Goal: Information Seeking & Learning: Learn about a topic

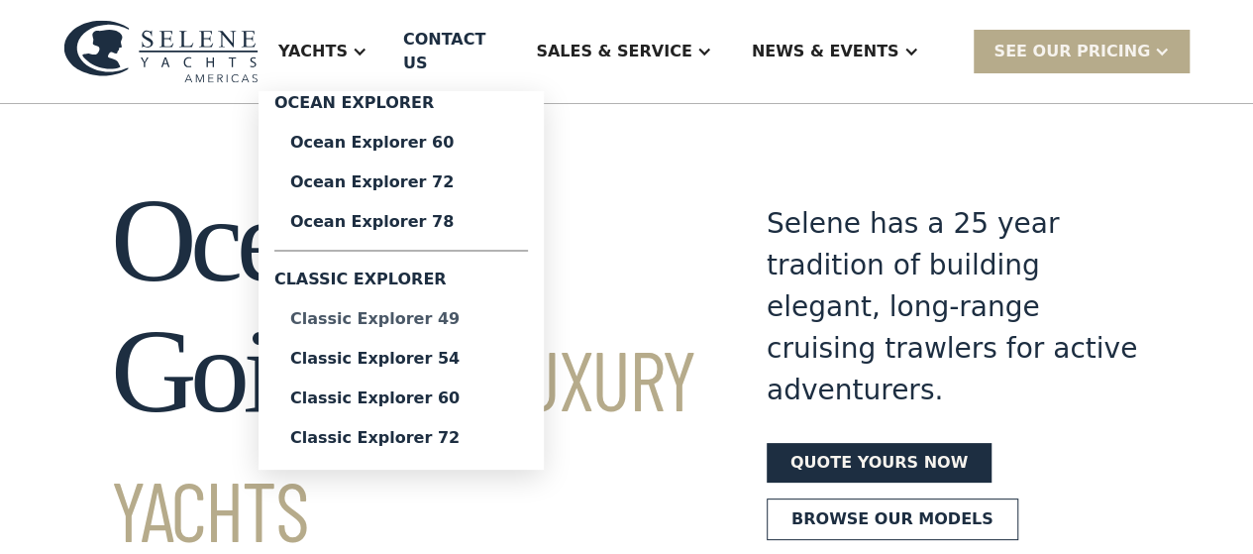
click at [385, 315] on div "Classic Explorer 49" at bounding box center [401, 319] width 222 height 16
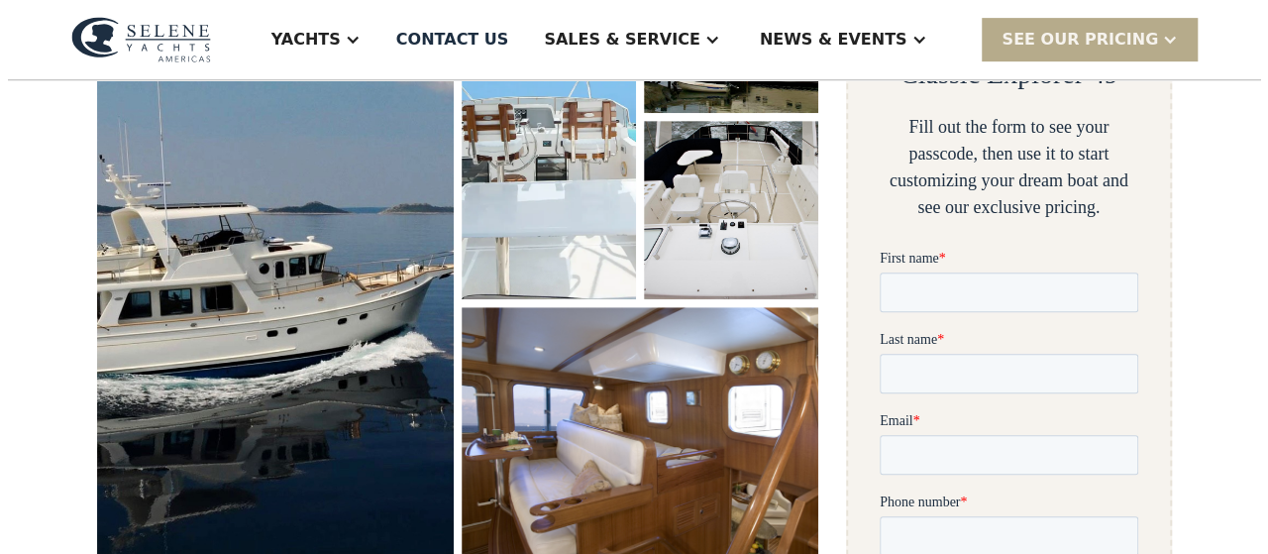
scroll to position [414, 0]
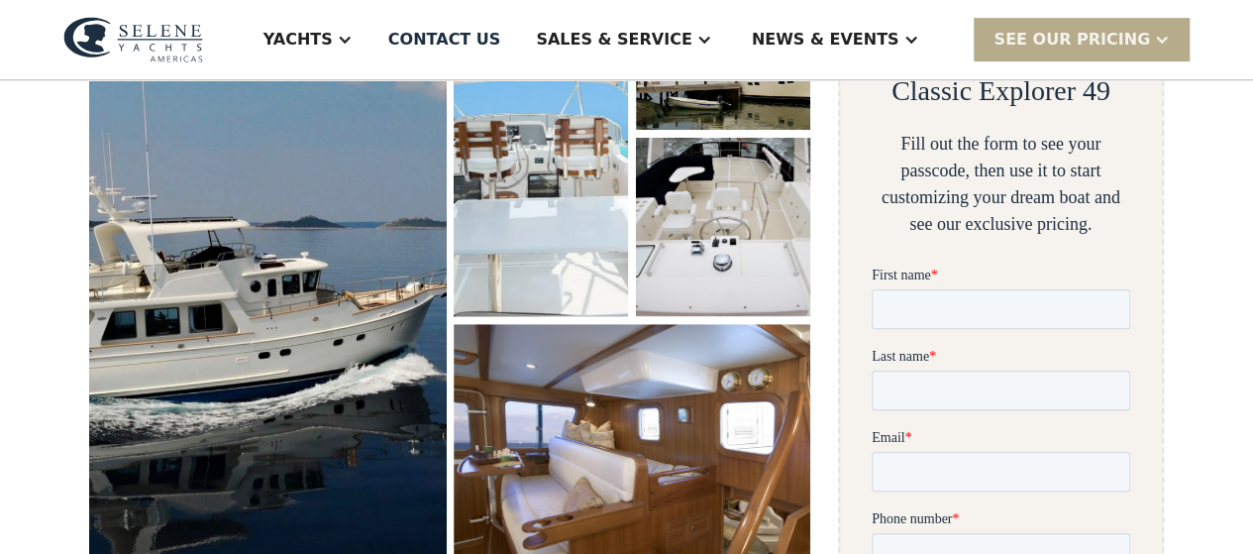
click at [305, 248] on img "open lightbox" at bounding box center [267, 266] width 377 height 665
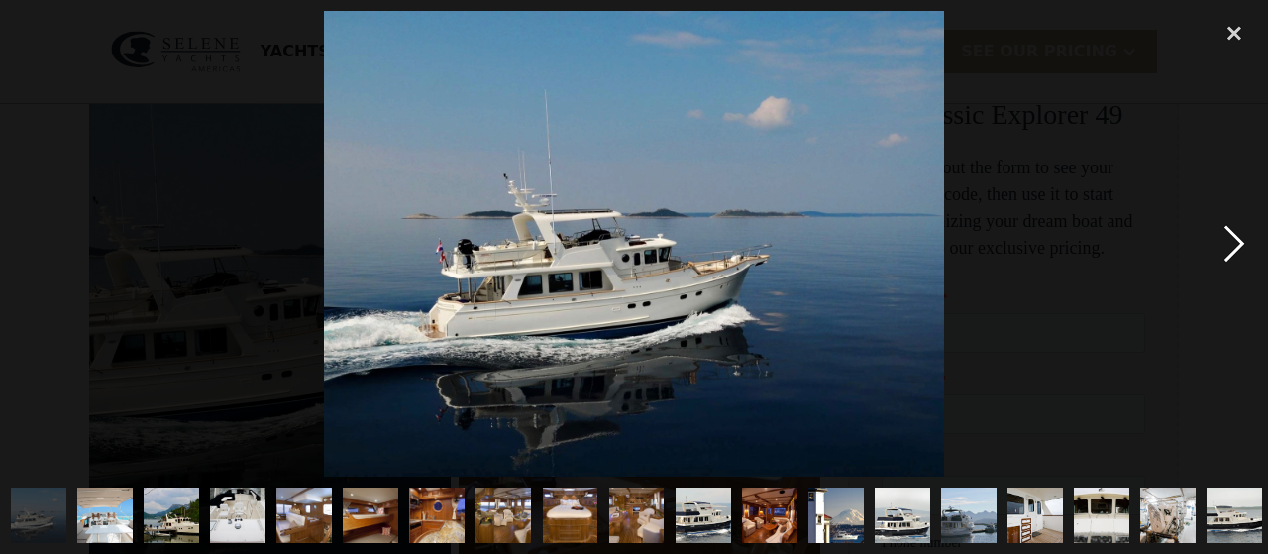
click at [1242, 242] on div "next image" at bounding box center [1234, 244] width 67 height 466
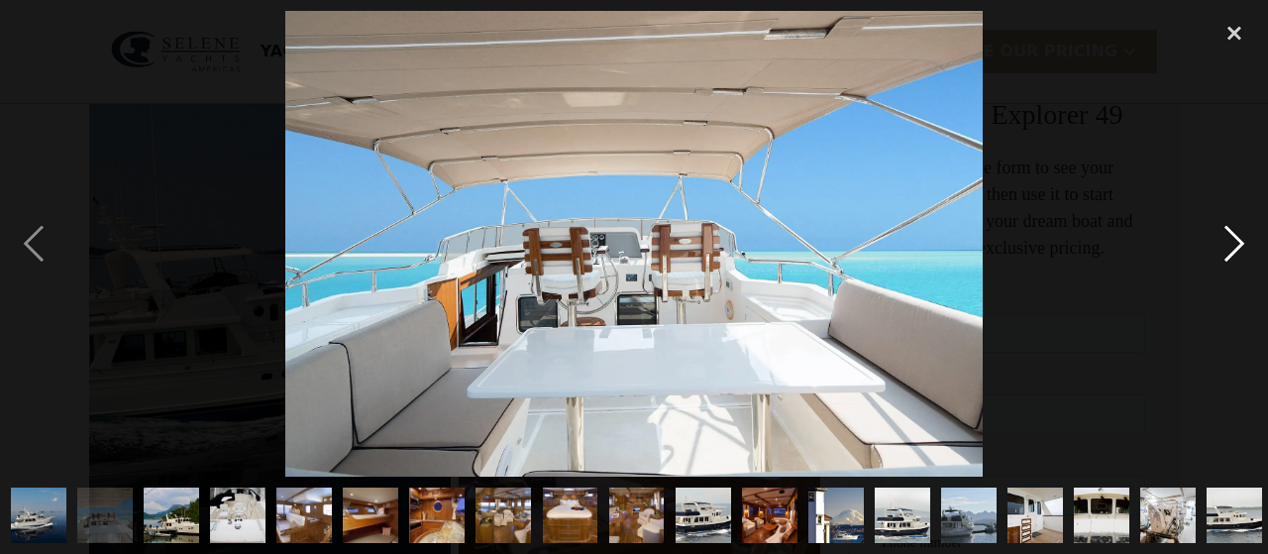
click at [1242, 242] on div "next image" at bounding box center [1234, 244] width 67 height 466
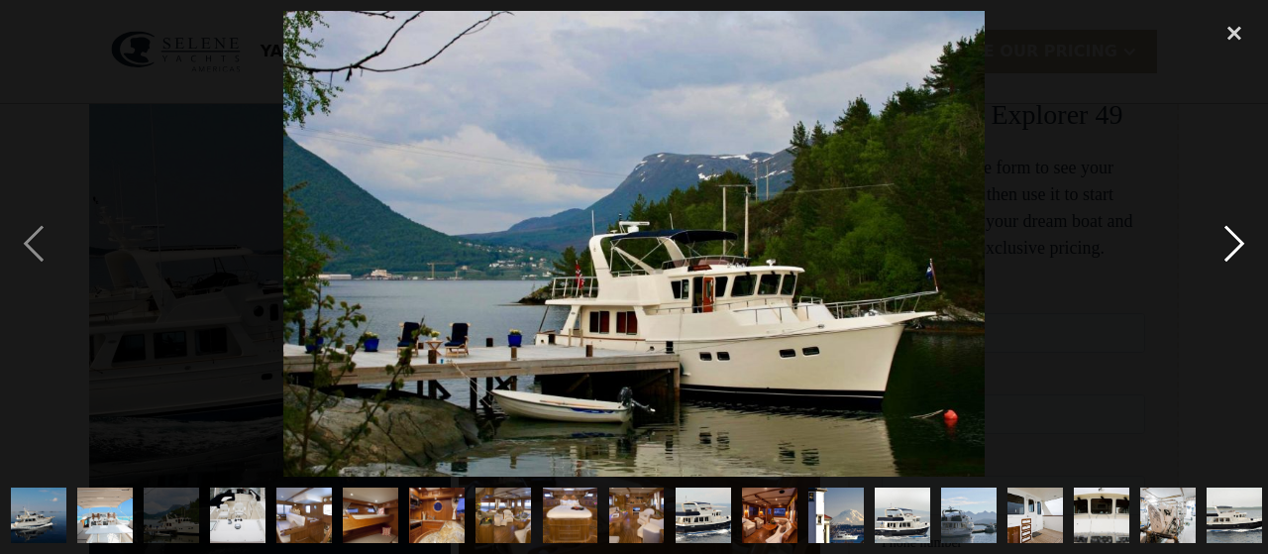
click at [1242, 242] on div "next image" at bounding box center [1234, 244] width 67 height 466
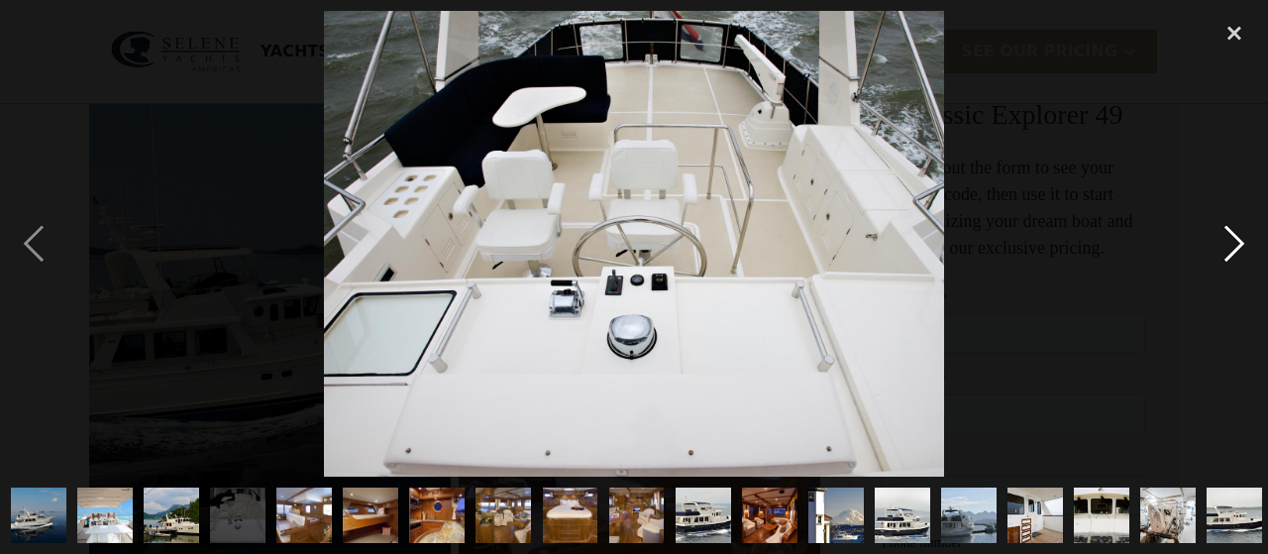
click at [1242, 242] on div "next image" at bounding box center [1234, 244] width 67 height 466
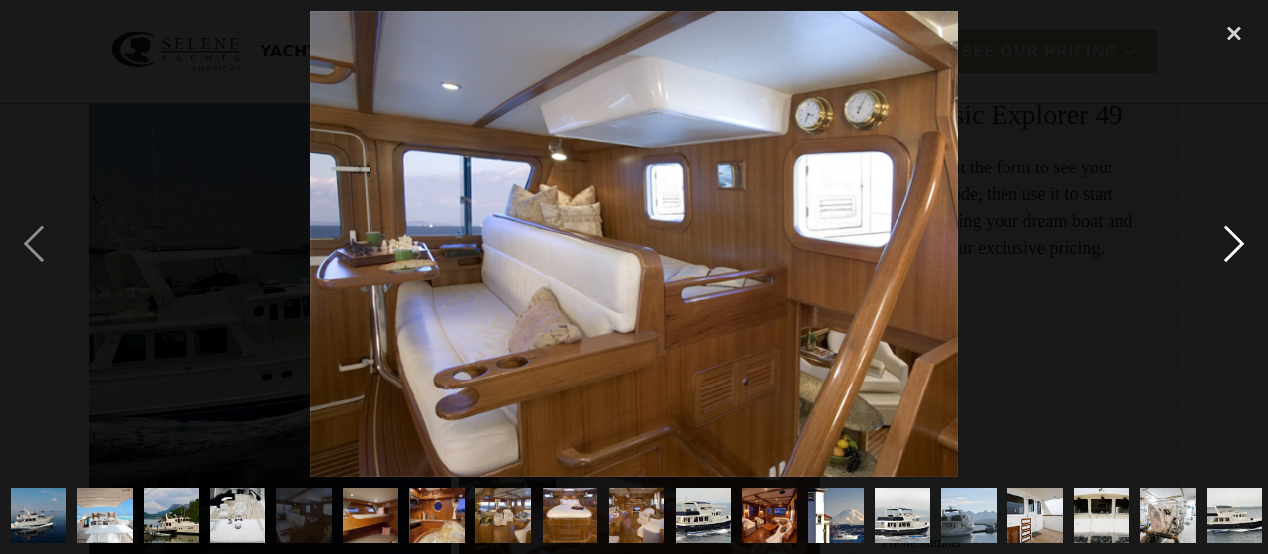
click at [1242, 242] on div "next image" at bounding box center [1234, 244] width 67 height 466
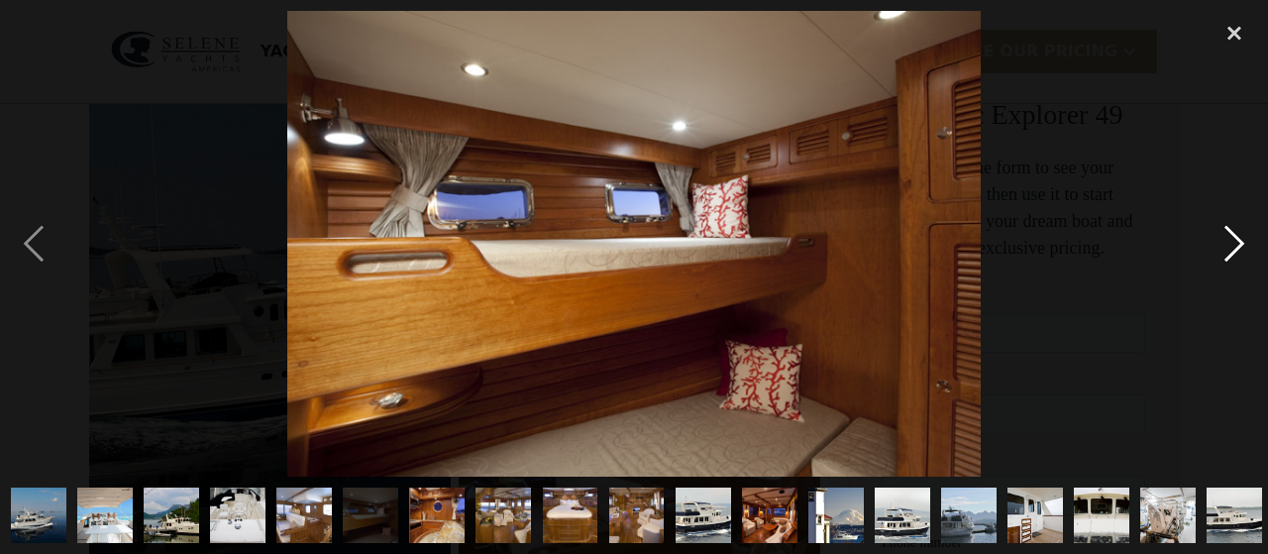
click at [1242, 242] on div "next image" at bounding box center [1234, 244] width 67 height 466
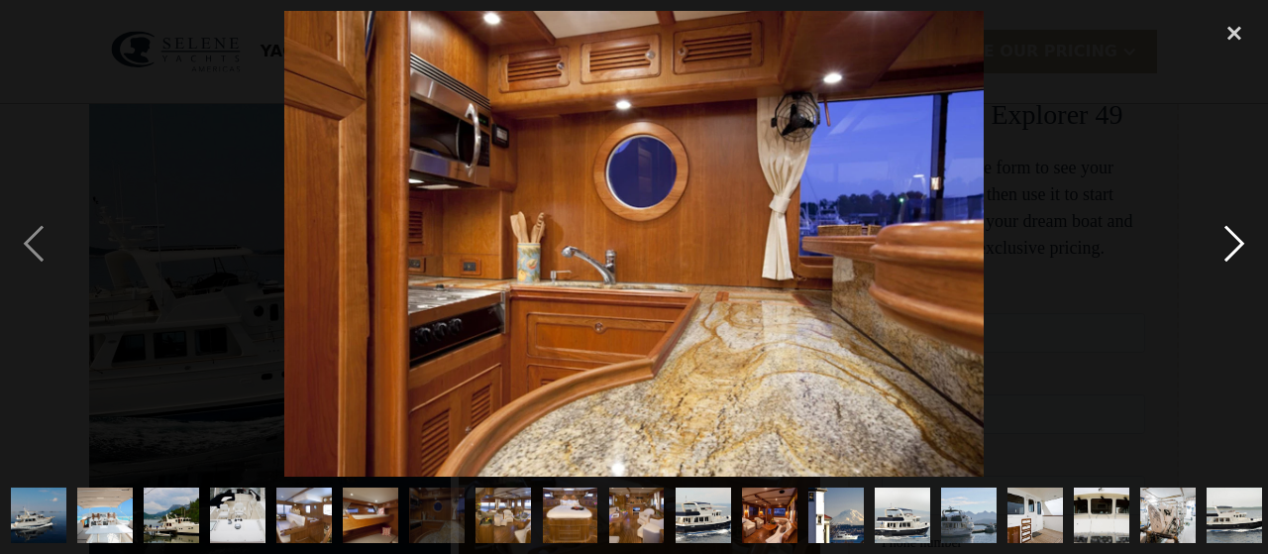
click at [1242, 242] on div "next image" at bounding box center [1234, 244] width 67 height 466
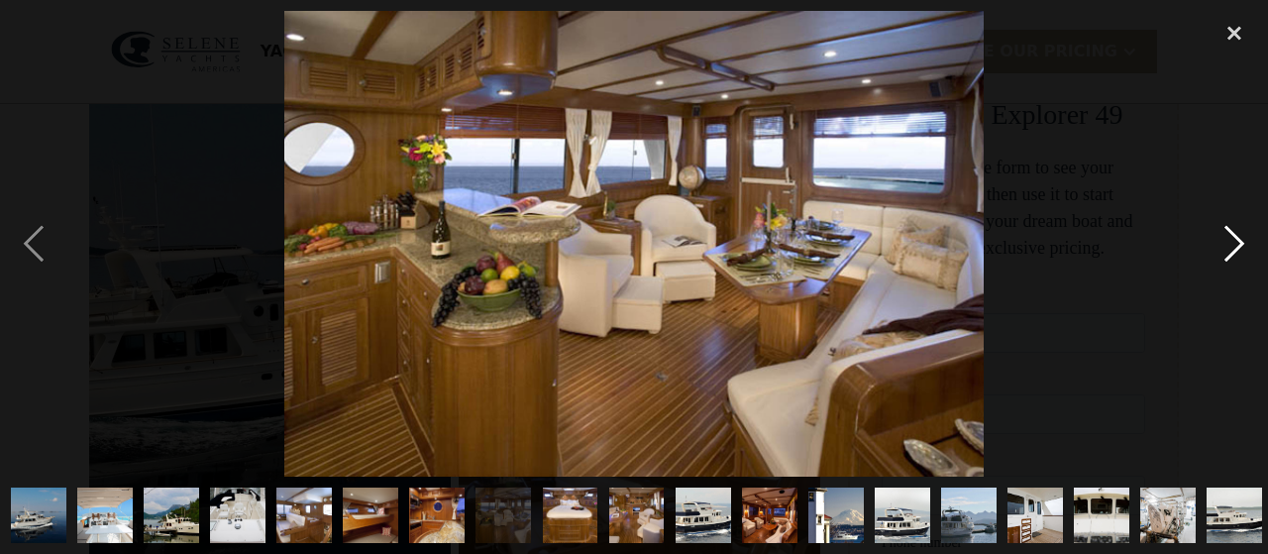
click at [1242, 242] on div "next image" at bounding box center [1234, 244] width 67 height 466
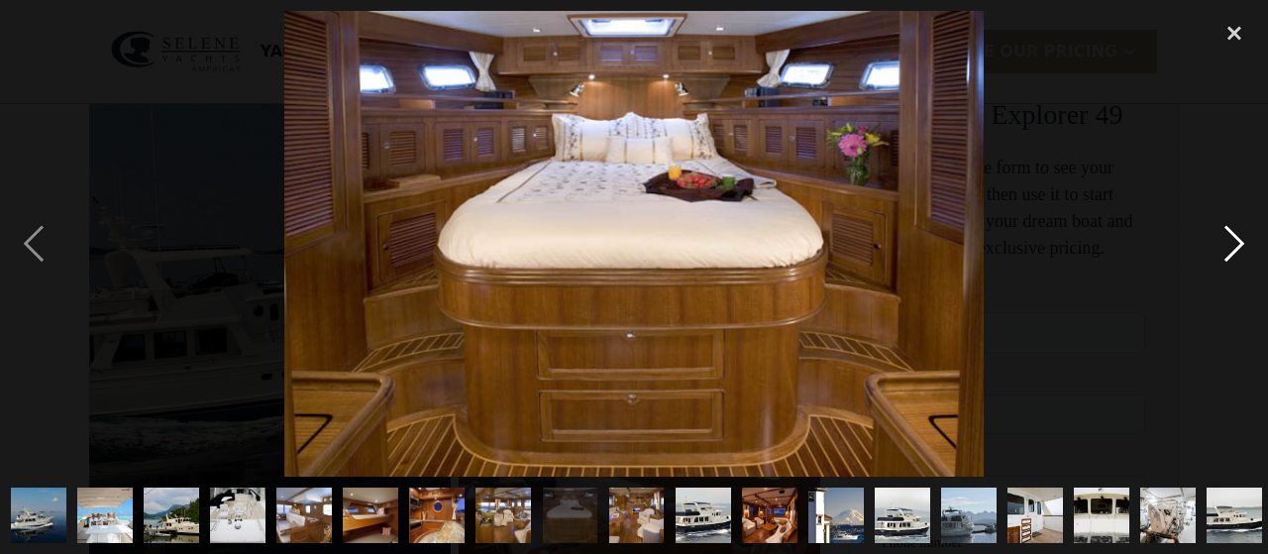
click at [1242, 242] on div "next image" at bounding box center [1234, 244] width 67 height 466
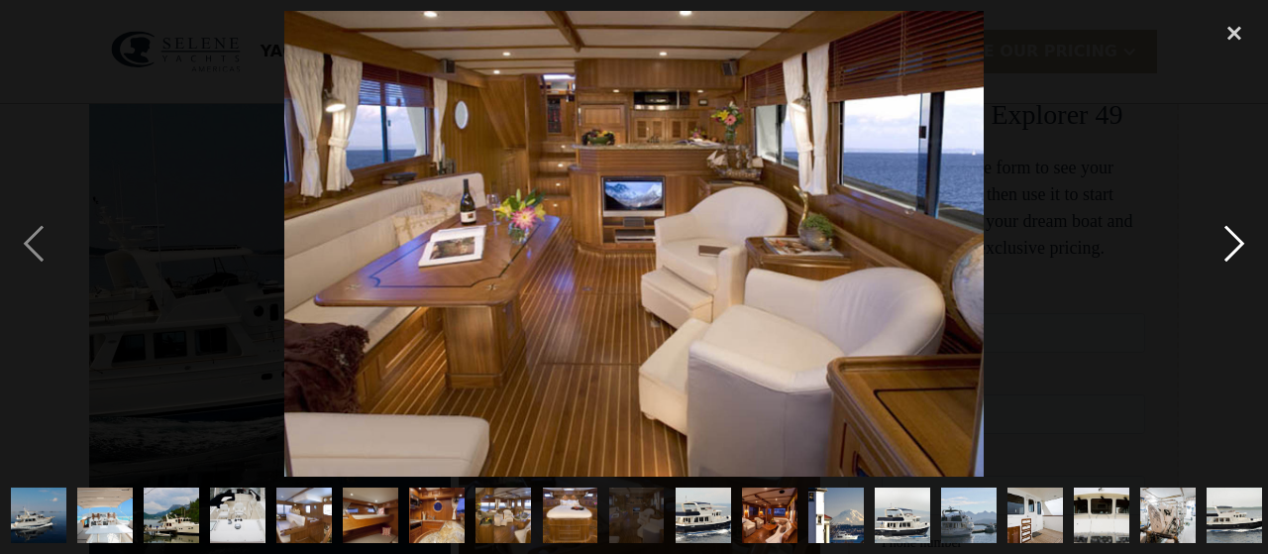
click at [1242, 242] on div "next image" at bounding box center [1234, 244] width 67 height 466
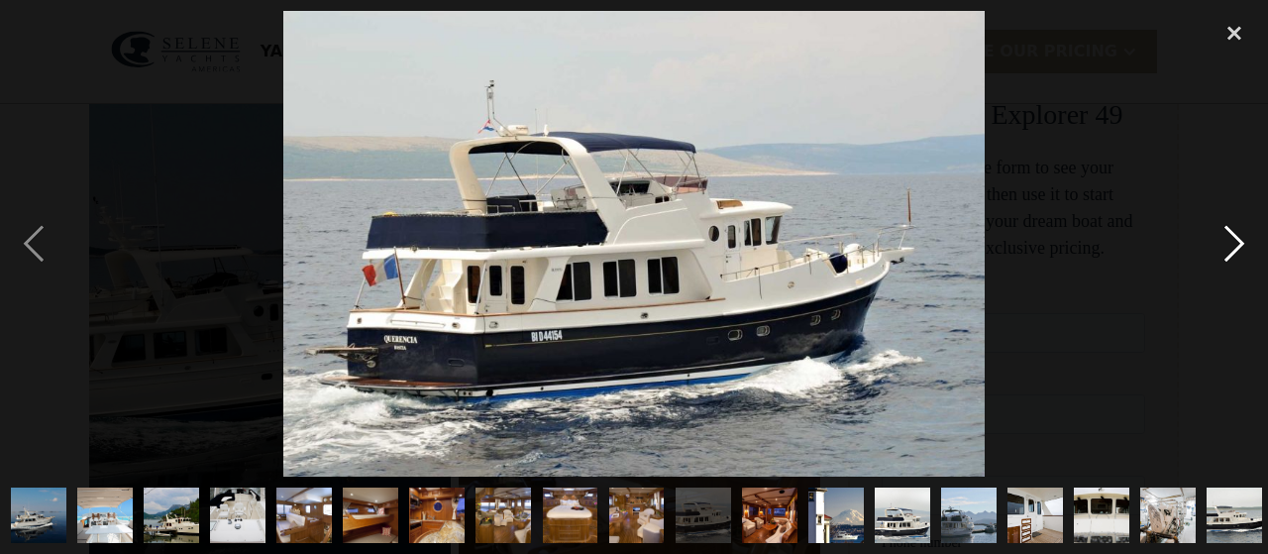
click at [1242, 242] on div "next image" at bounding box center [1234, 244] width 67 height 466
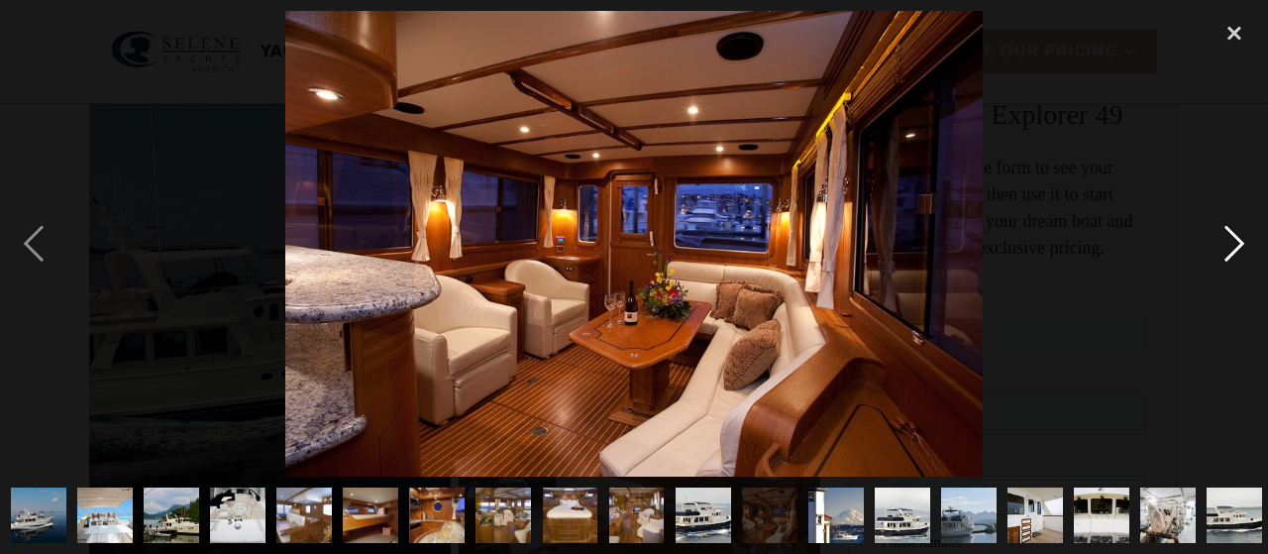
click at [1242, 242] on div "next image" at bounding box center [1234, 244] width 67 height 466
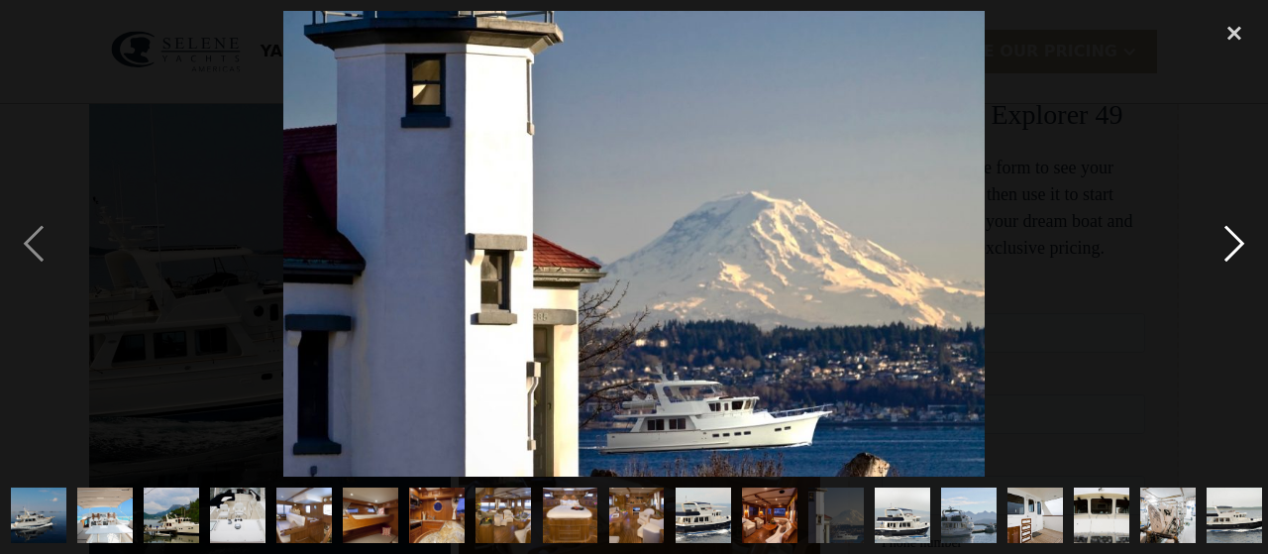
click at [1242, 242] on div "next image" at bounding box center [1234, 244] width 67 height 466
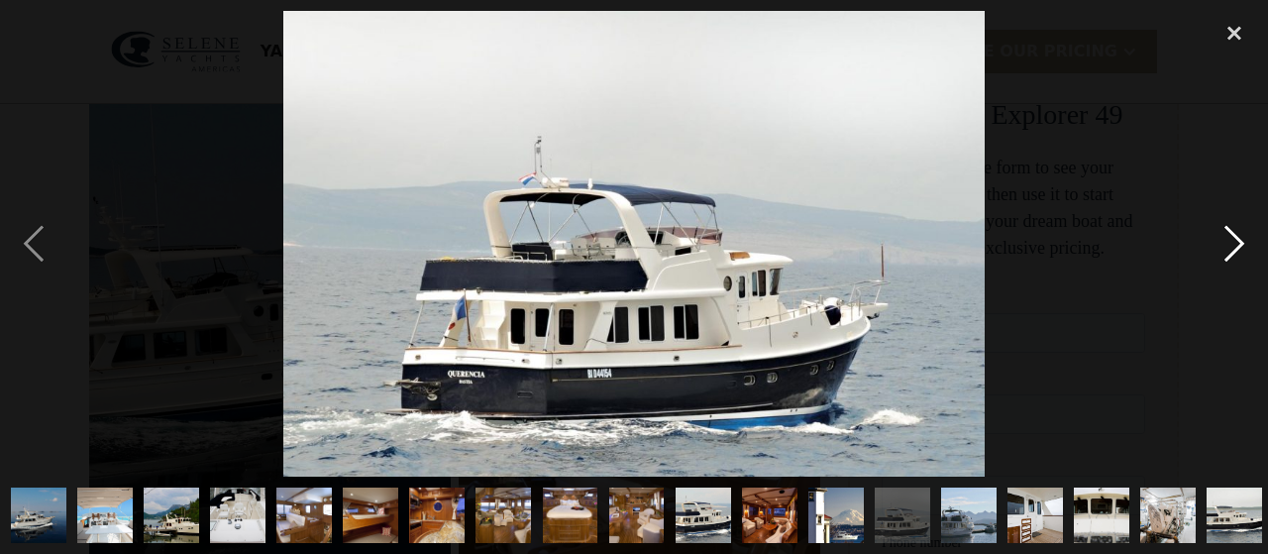
click at [1242, 242] on div "next image" at bounding box center [1234, 244] width 67 height 466
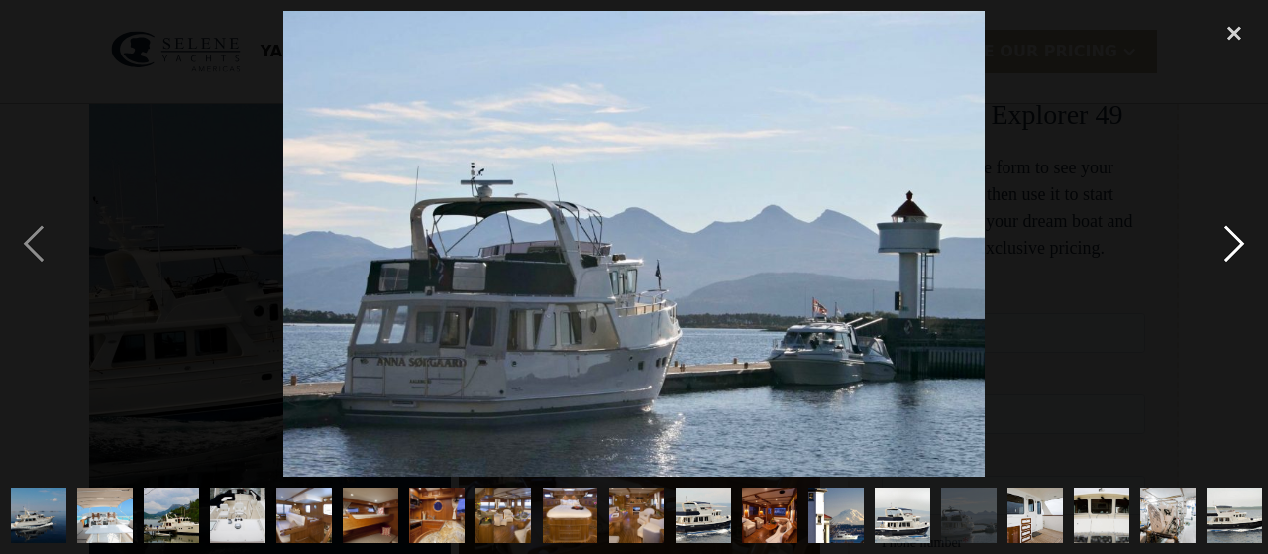
click at [1242, 242] on div "next image" at bounding box center [1234, 244] width 67 height 466
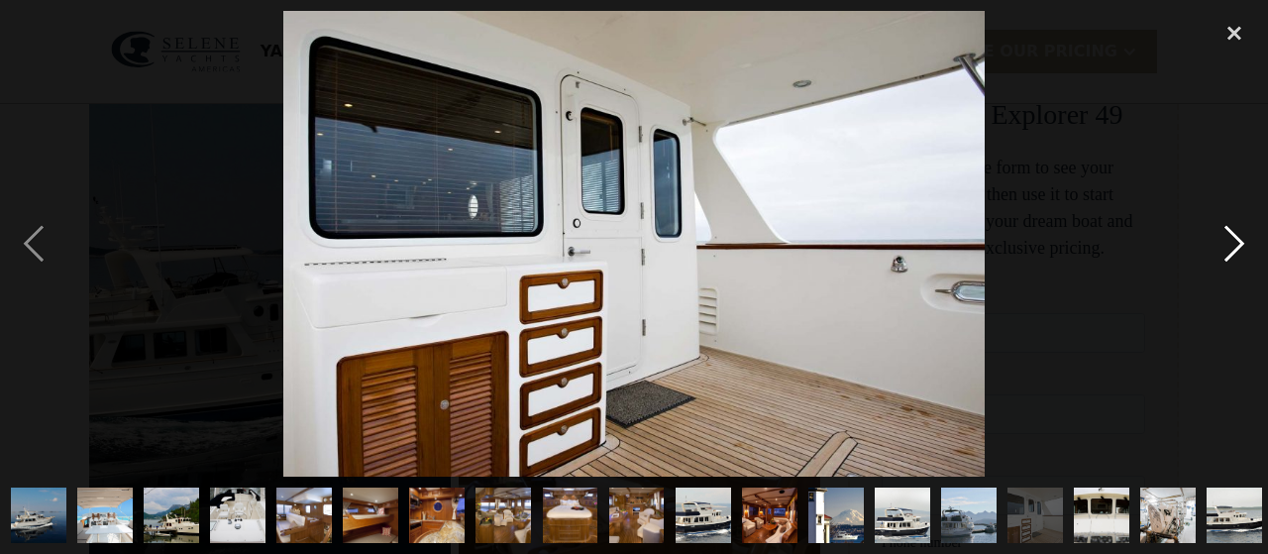
click at [1242, 242] on div "next image" at bounding box center [1234, 244] width 67 height 466
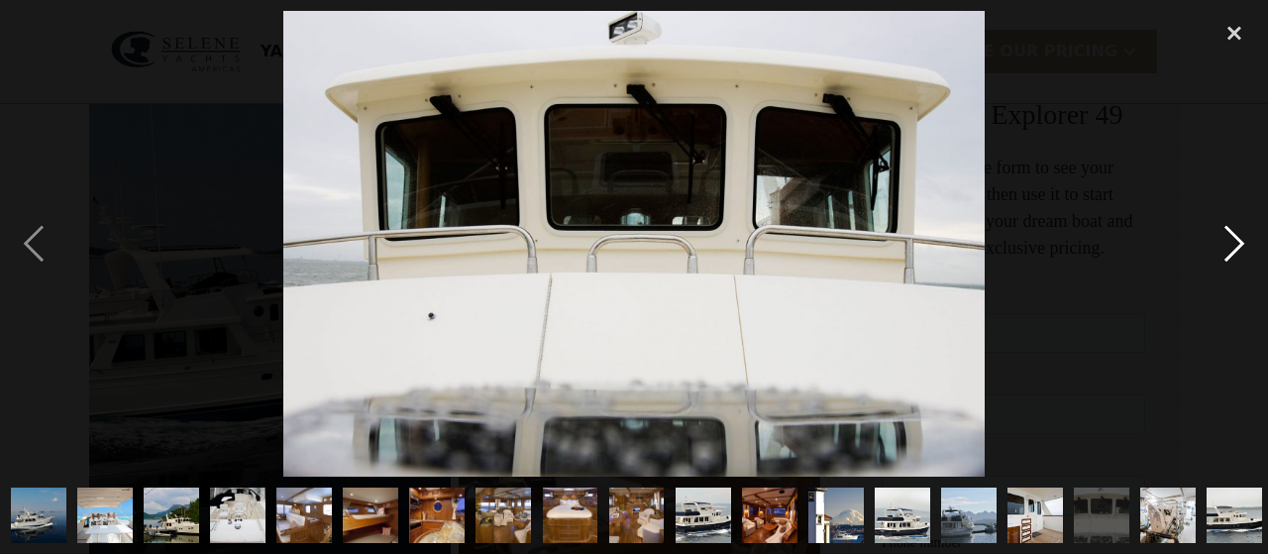
click at [1242, 242] on div "next image" at bounding box center [1234, 244] width 67 height 466
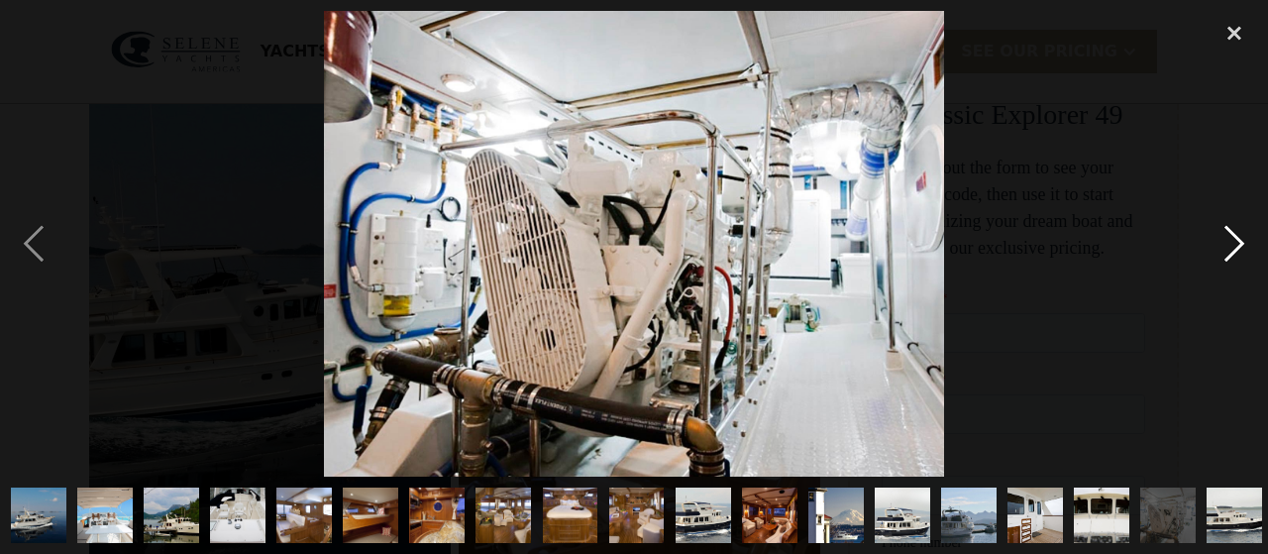
click at [1242, 242] on div "next image" at bounding box center [1234, 244] width 67 height 466
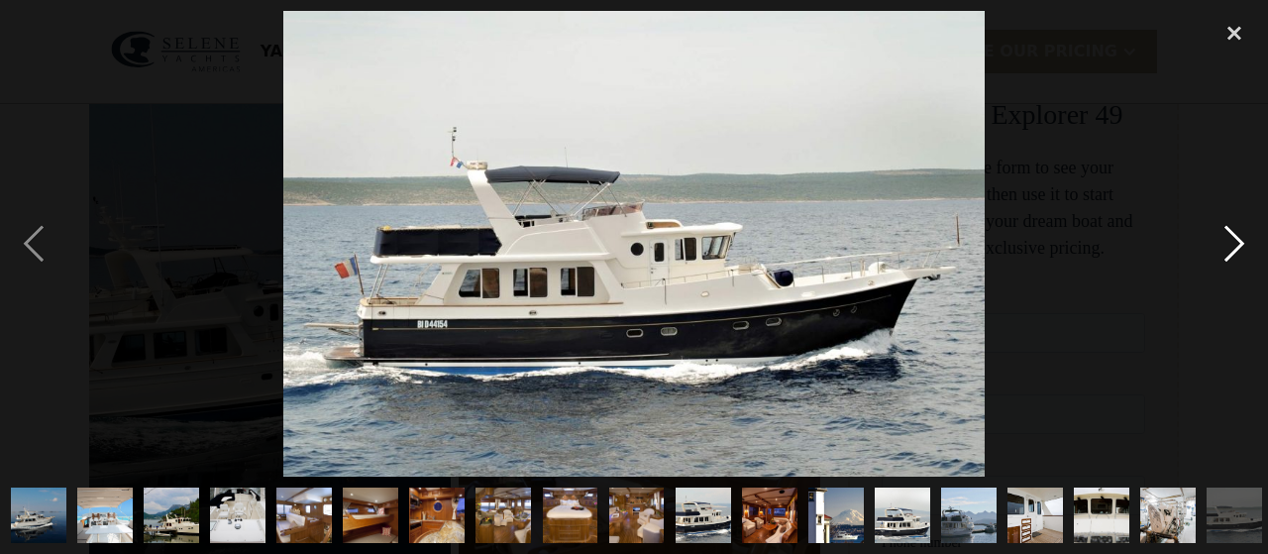
click at [1242, 242] on div "next image" at bounding box center [1234, 244] width 67 height 466
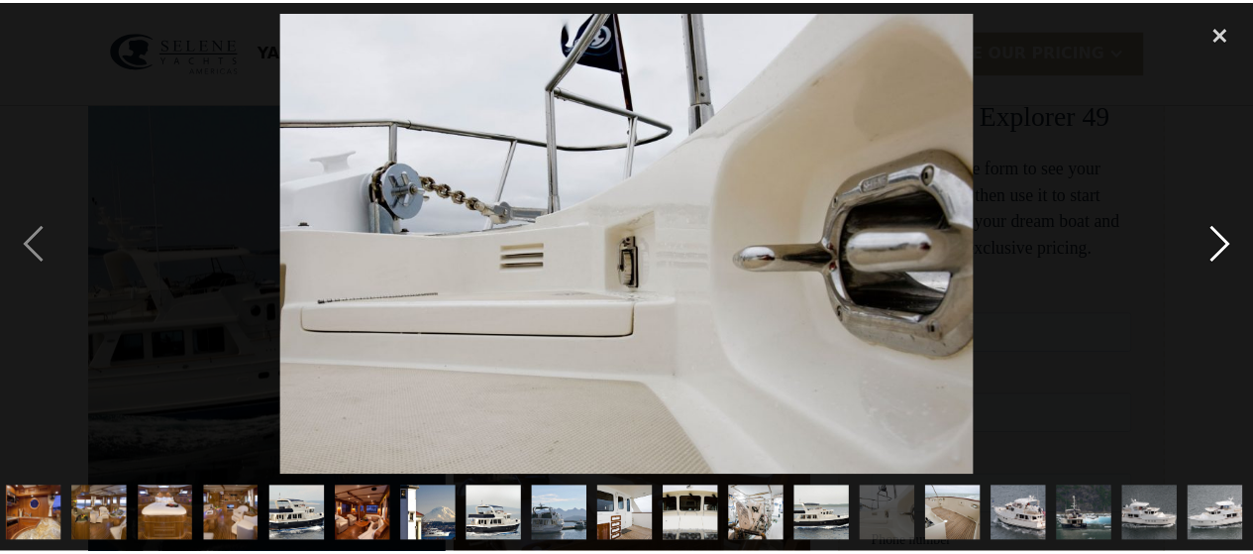
scroll to position [0, 404]
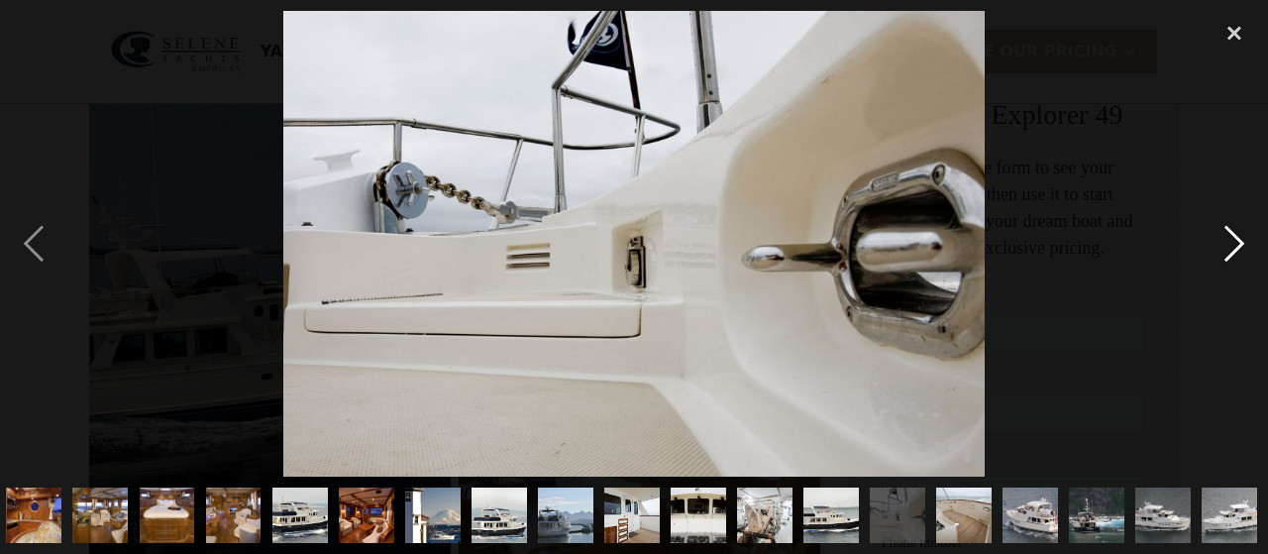
click at [1242, 242] on div "next image" at bounding box center [1234, 244] width 67 height 466
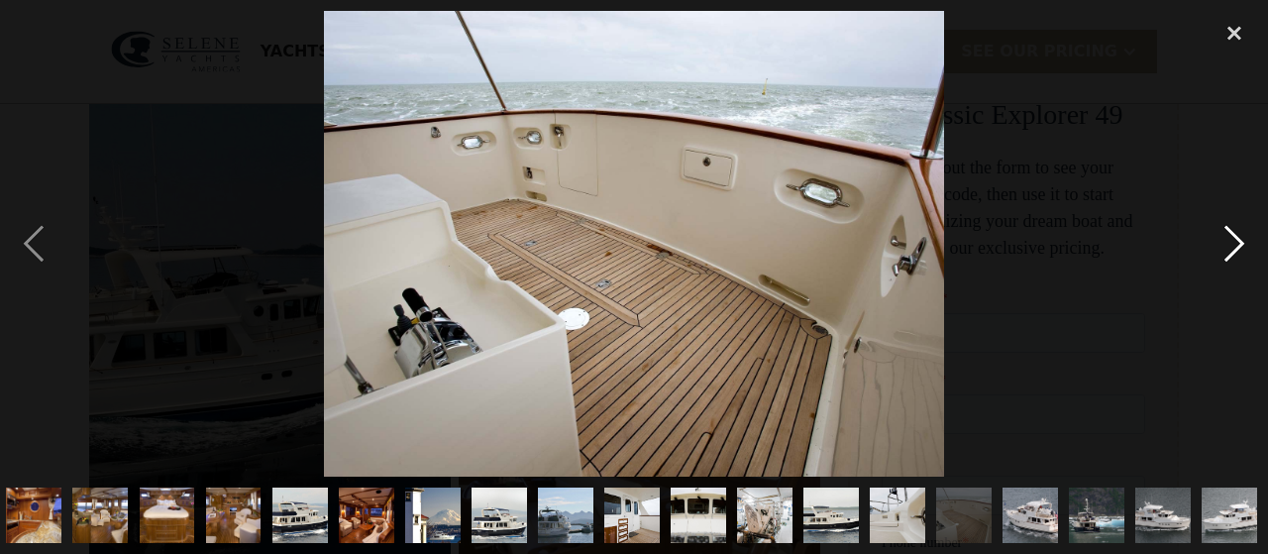
click at [1242, 242] on div "next image" at bounding box center [1234, 244] width 67 height 466
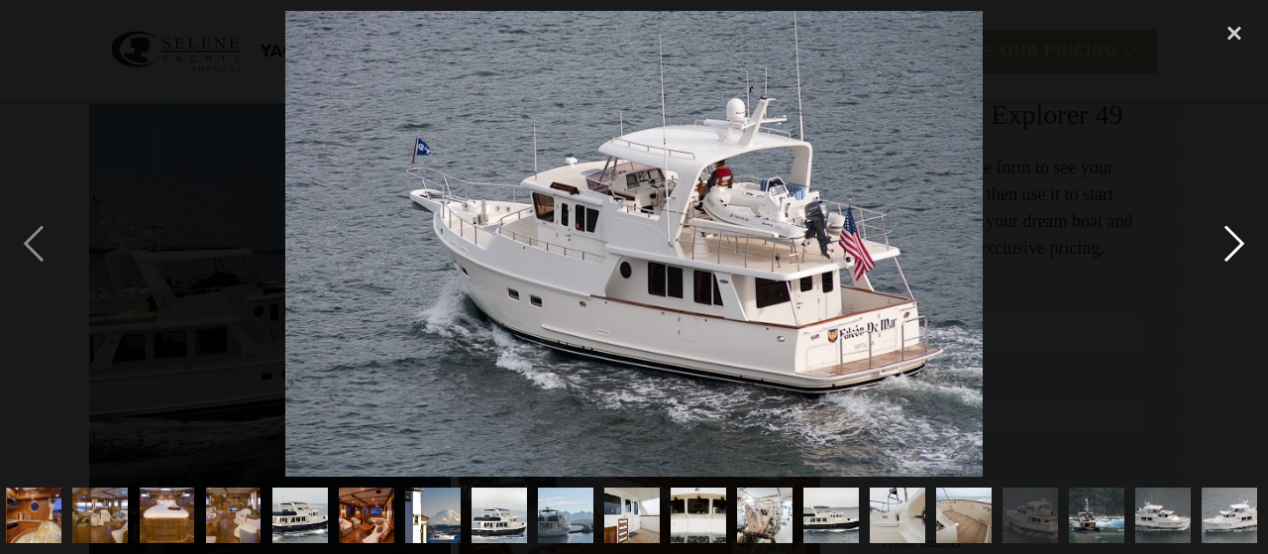
click at [1242, 242] on div "next image" at bounding box center [1234, 244] width 67 height 466
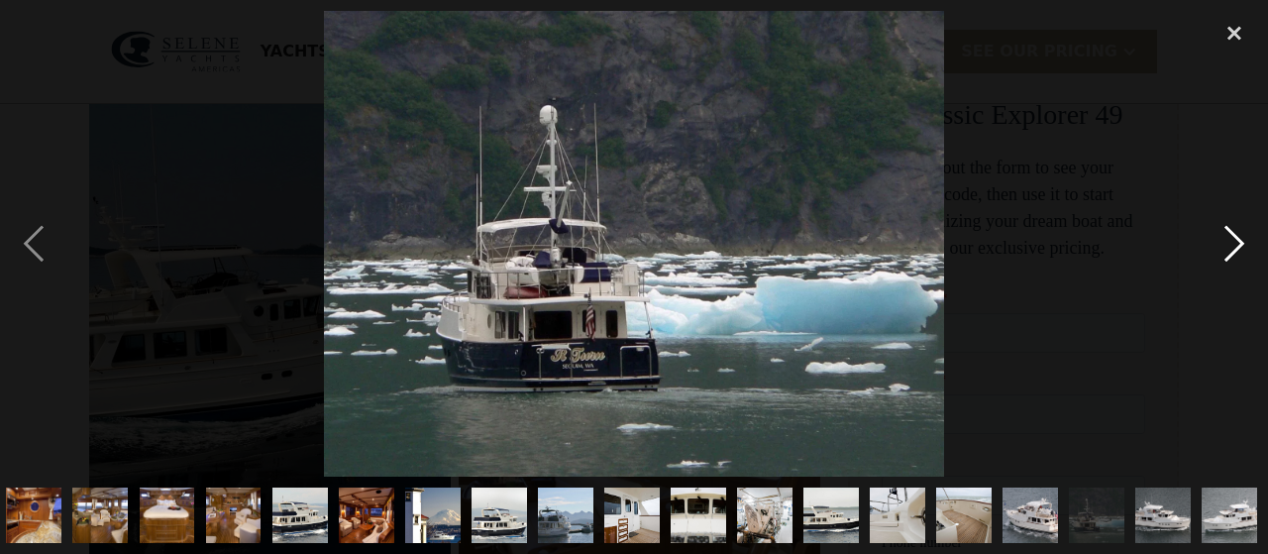
click at [1242, 242] on div "next image" at bounding box center [1234, 244] width 67 height 466
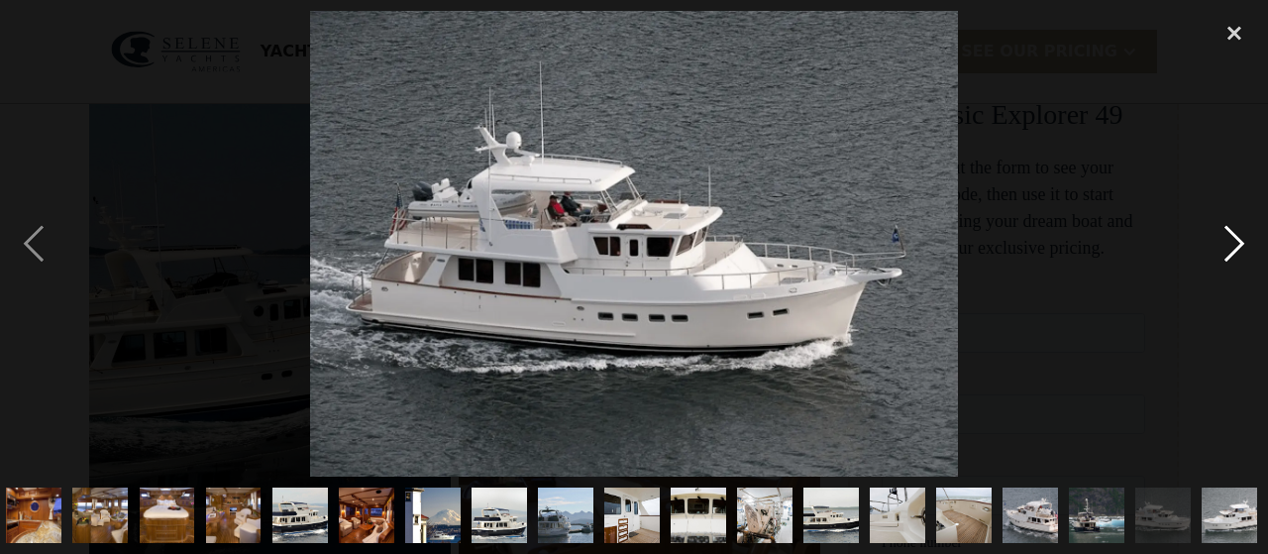
click at [1242, 242] on div "next image" at bounding box center [1234, 244] width 67 height 466
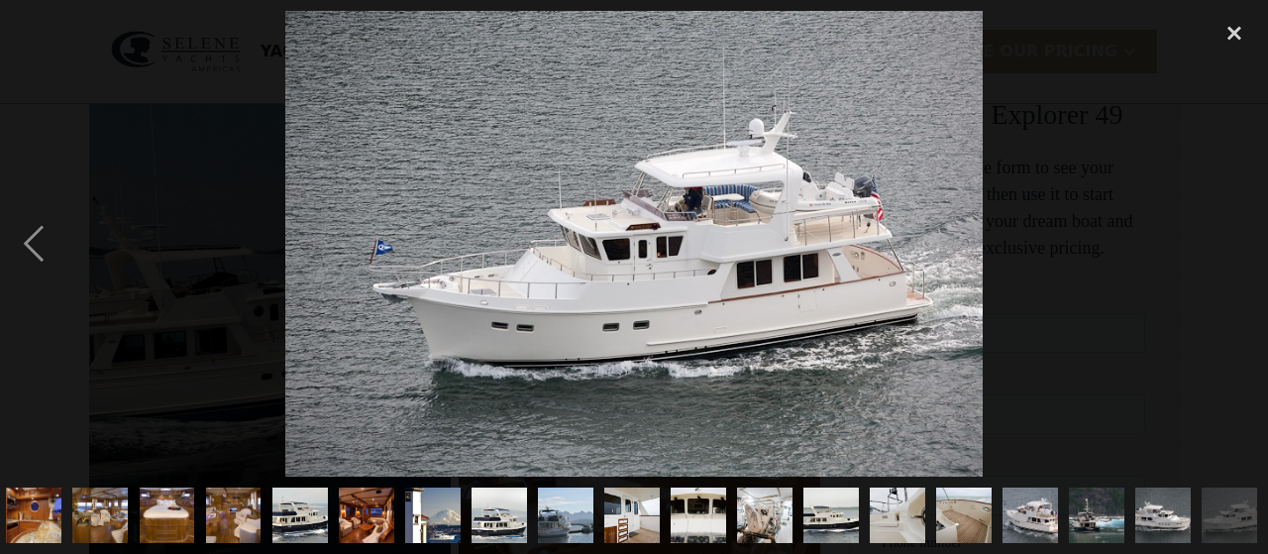
click at [1242, 242] on div "next image" at bounding box center [1234, 244] width 67 height 466
click at [1234, 35] on div "close lightbox" at bounding box center [1234, 33] width 67 height 44
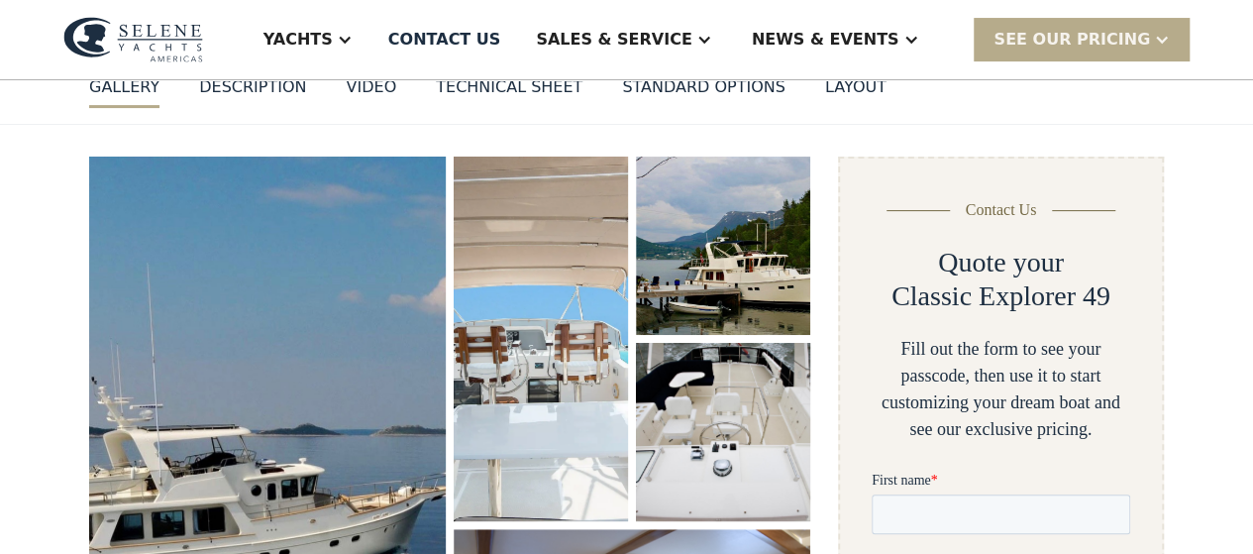
scroll to position [0, 0]
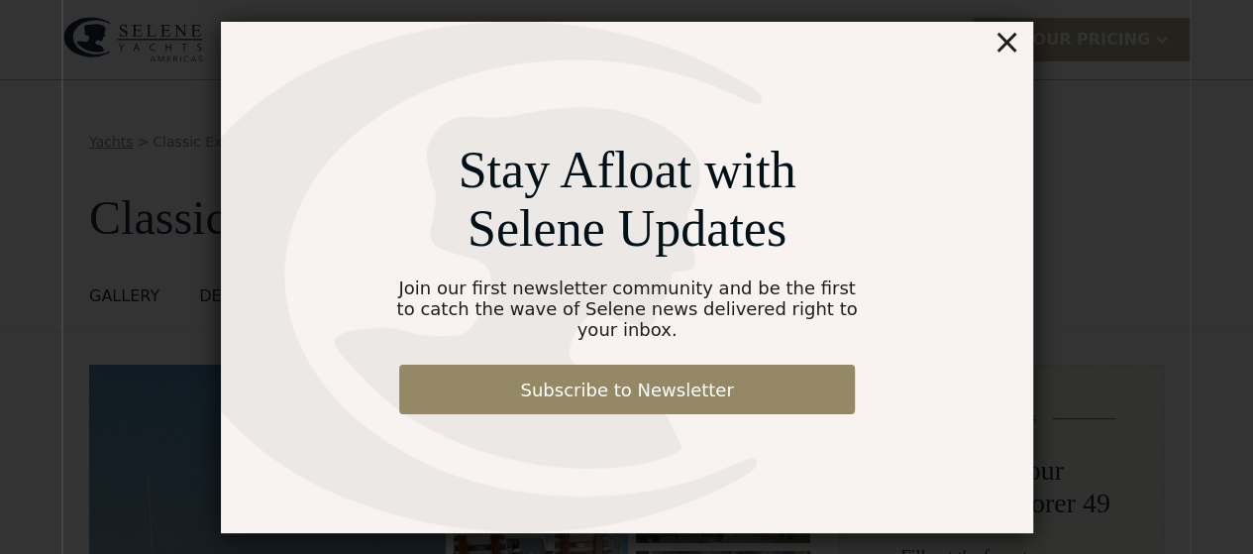
click at [1008, 58] on div "×" at bounding box center [1006, 42] width 29 height 40
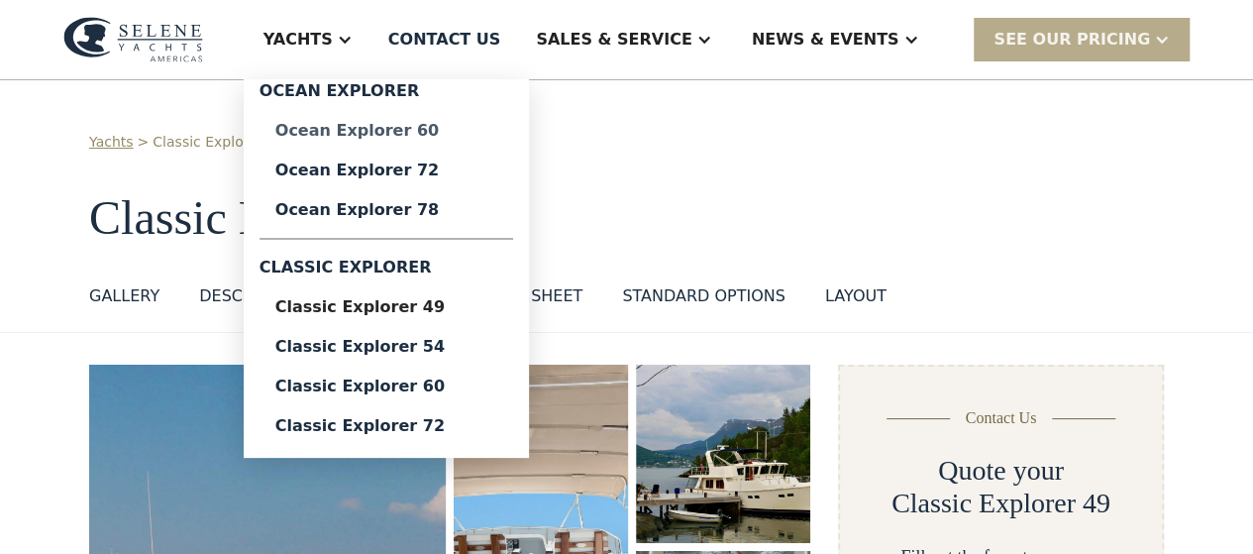
click at [412, 130] on div "Ocean Explorer 60" at bounding box center [386, 131] width 222 height 16
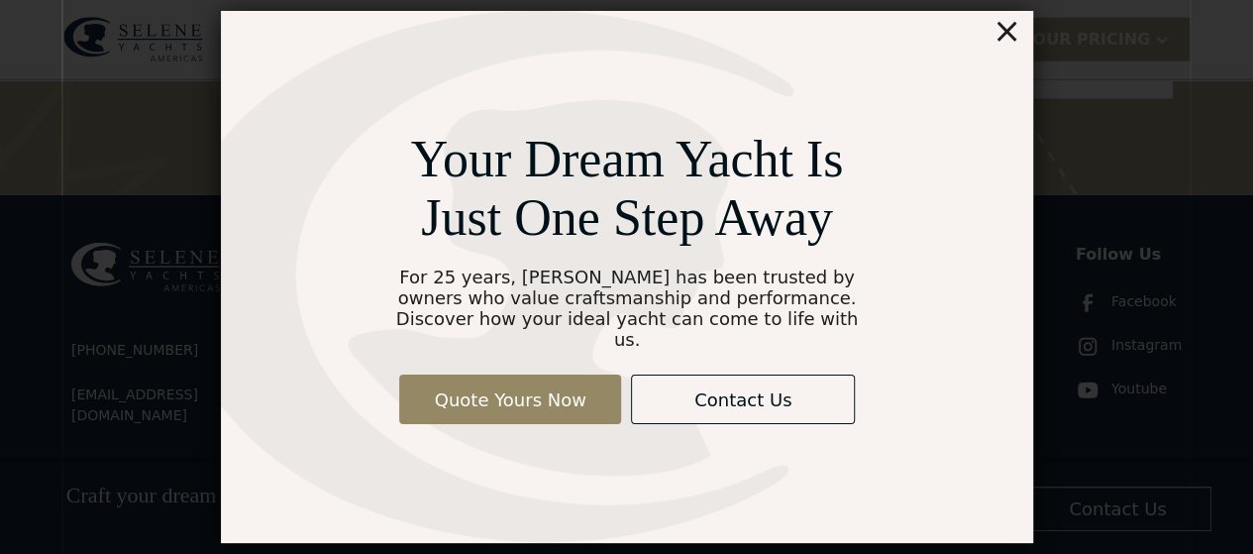
scroll to position [6432, 0]
